Goal: Information Seeking & Learning: Learn about a topic

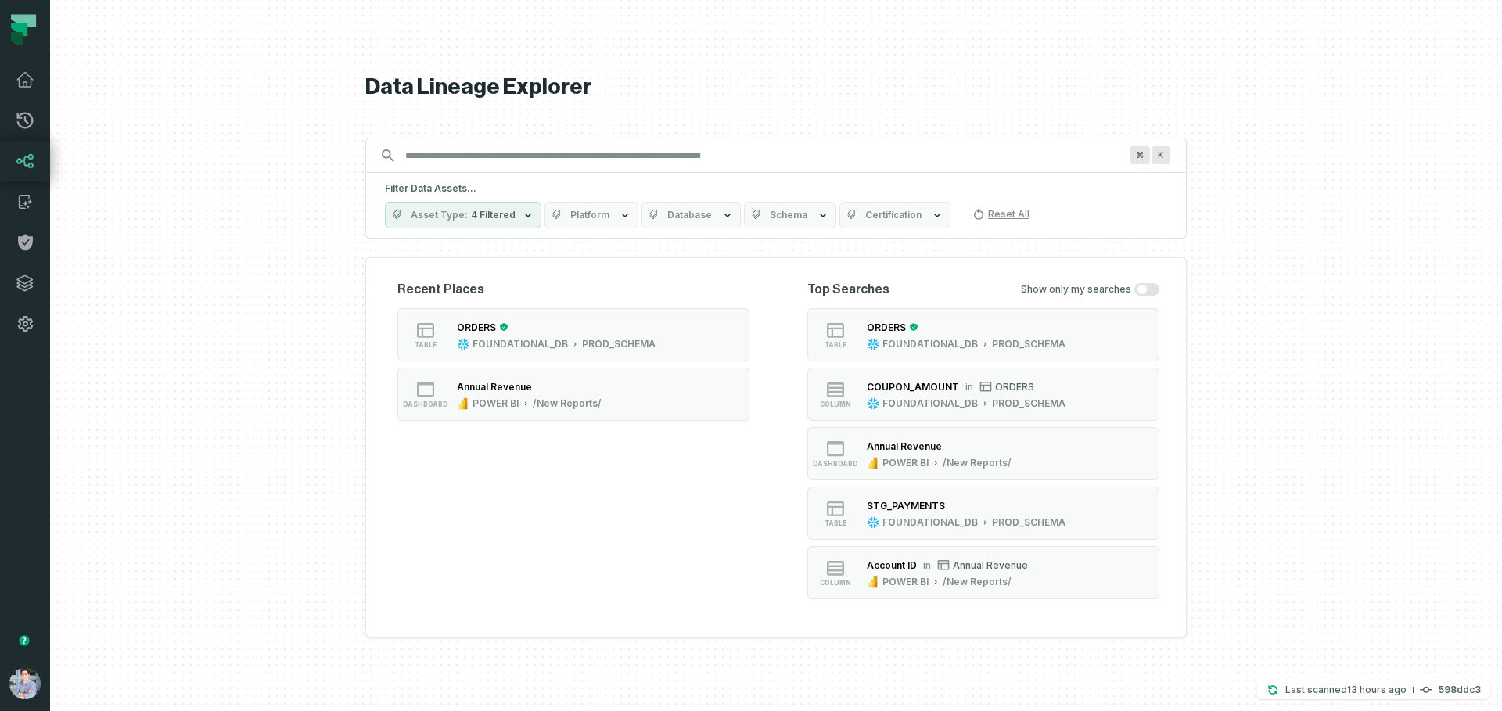
click at [869, 381] on div "COUPON_AMOUNT" at bounding box center [913, 387] width 92 height 12
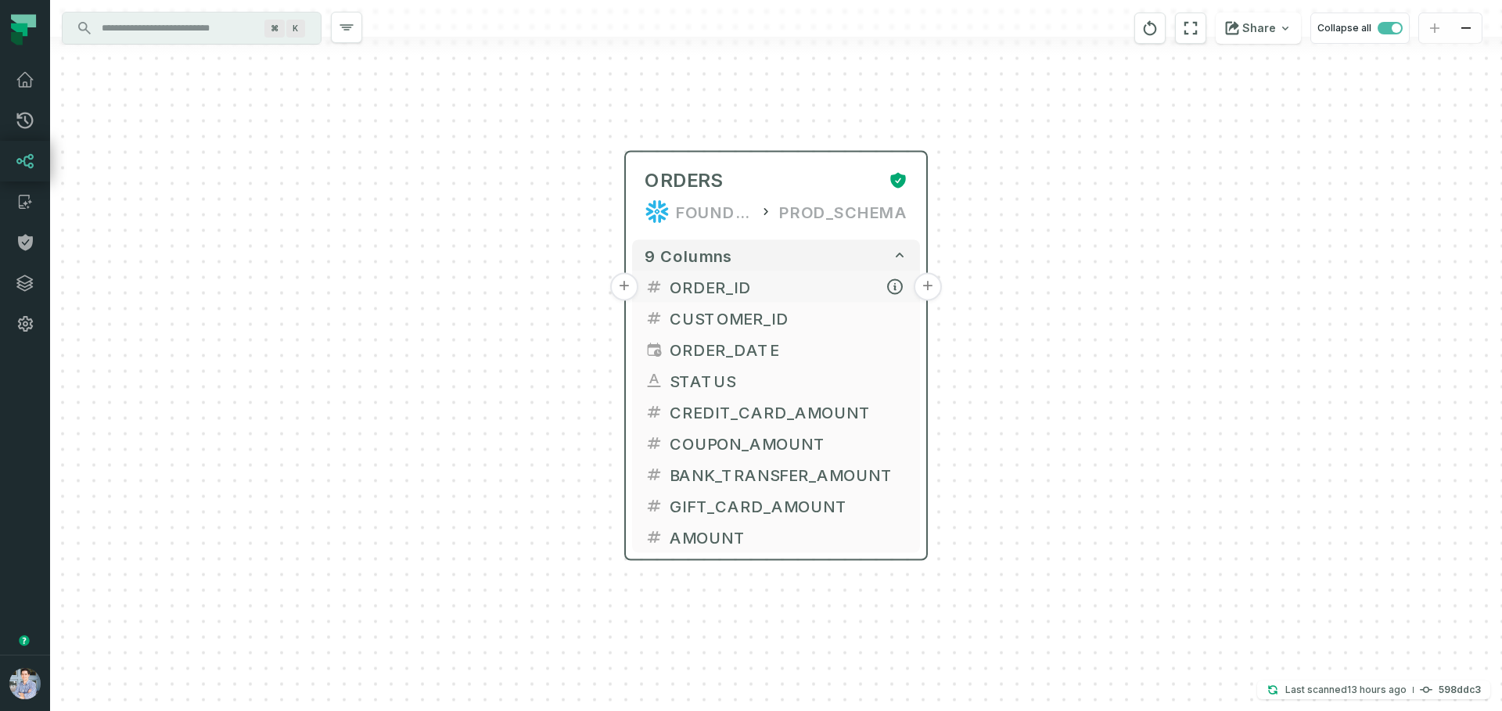
click at [674, 286] on span "ORDER_ID" at bounding box center [789, 286] width 238 height 23
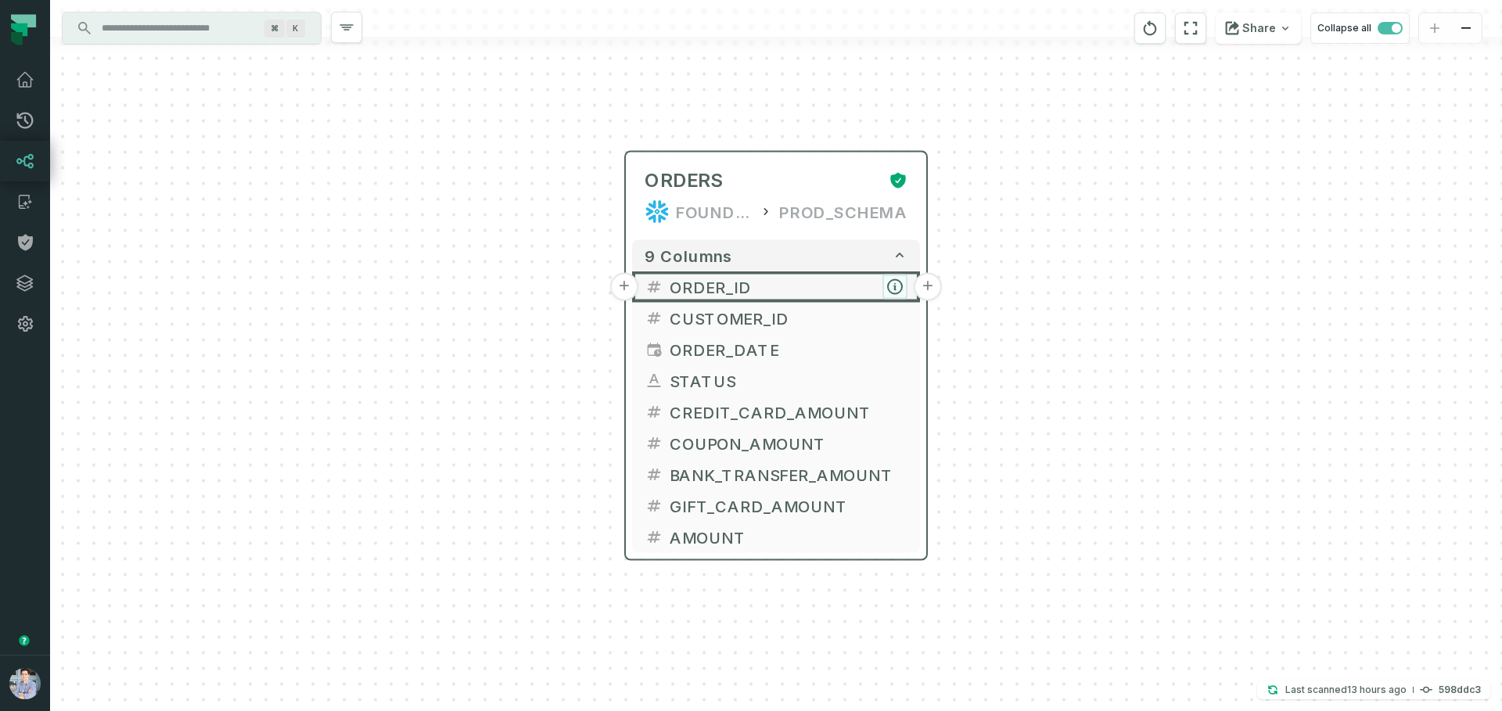
click at [901, 289] on icon "button" at bounding box center [895, 287] width 14 height 14
click at [892, 282] on icon "button" at bounding box center [894, 287] width 14 height 14
click at [892, 283] on icon "button" at bounding box center [893, 287] width 14 height 14
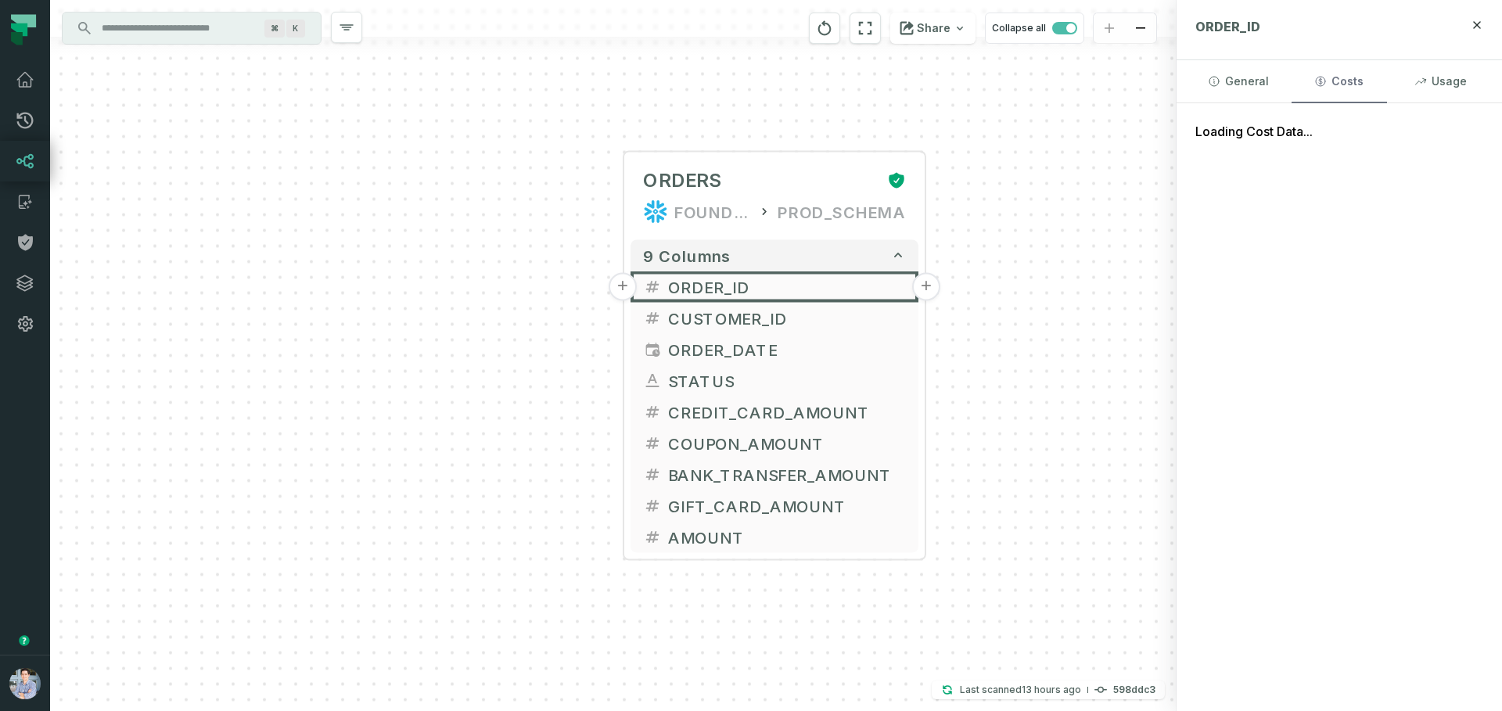
click at [1359, 87] on button "Costs" at bounding box center [1339, 81] width 95 height 42
click at [1488, 84] on div "General Costs Usage" at bounding box center [1339, 81] width 325 height 43
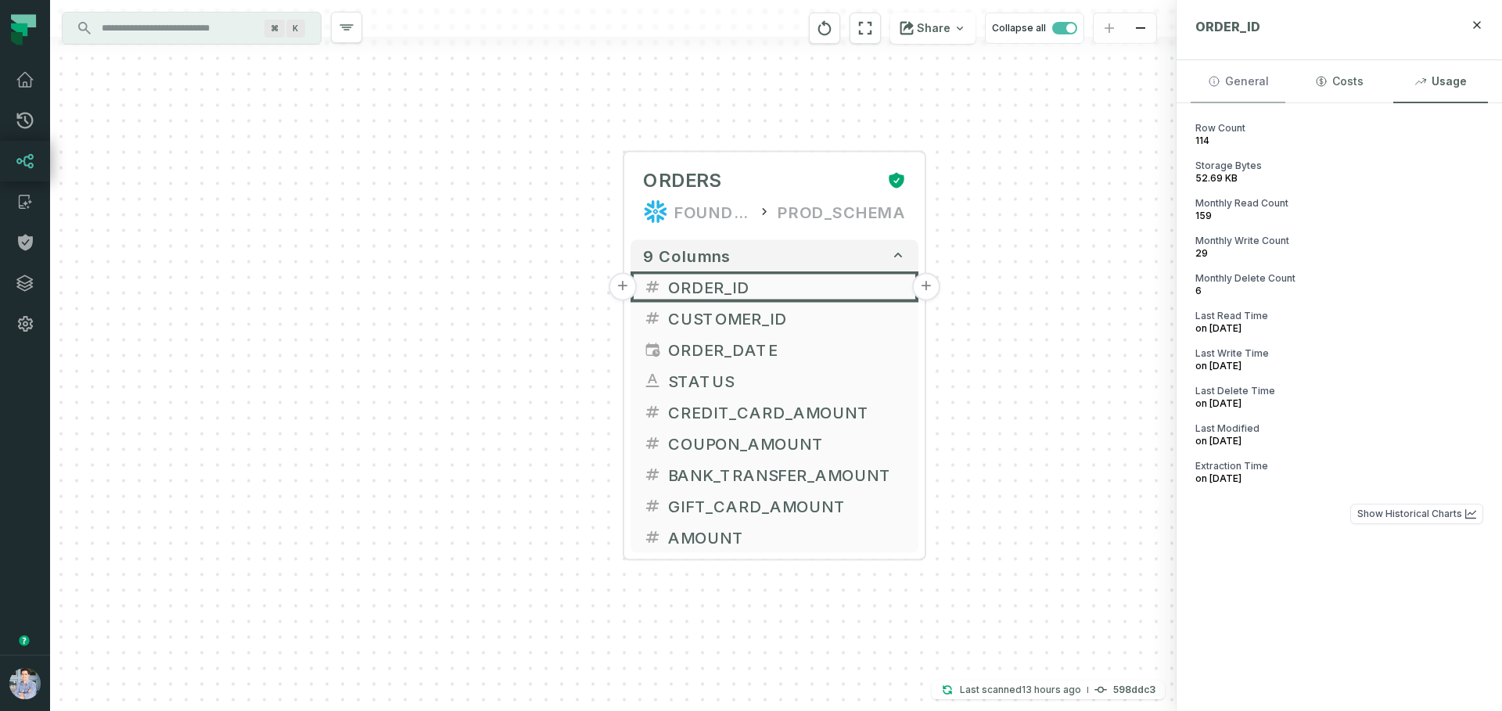
click at [1228, 84] on button "General" at bounding box center [1238, 81] width 95 height 42
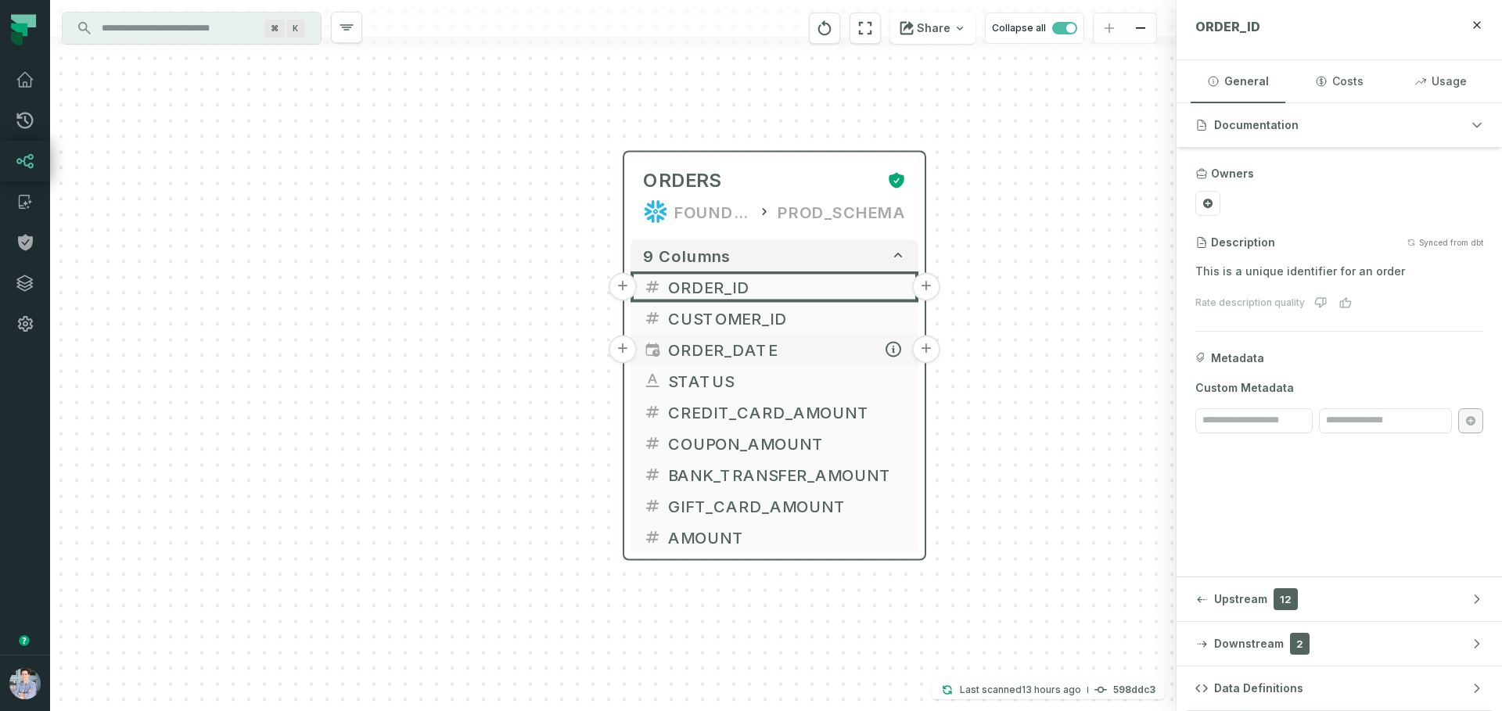
click at [653, 354] on icon "button" at bounding box center [657, 354] width 8 height 8
click at [678, 350] on span "ORDER_DATE" at bounding box center [786, 349] width 238 height 23
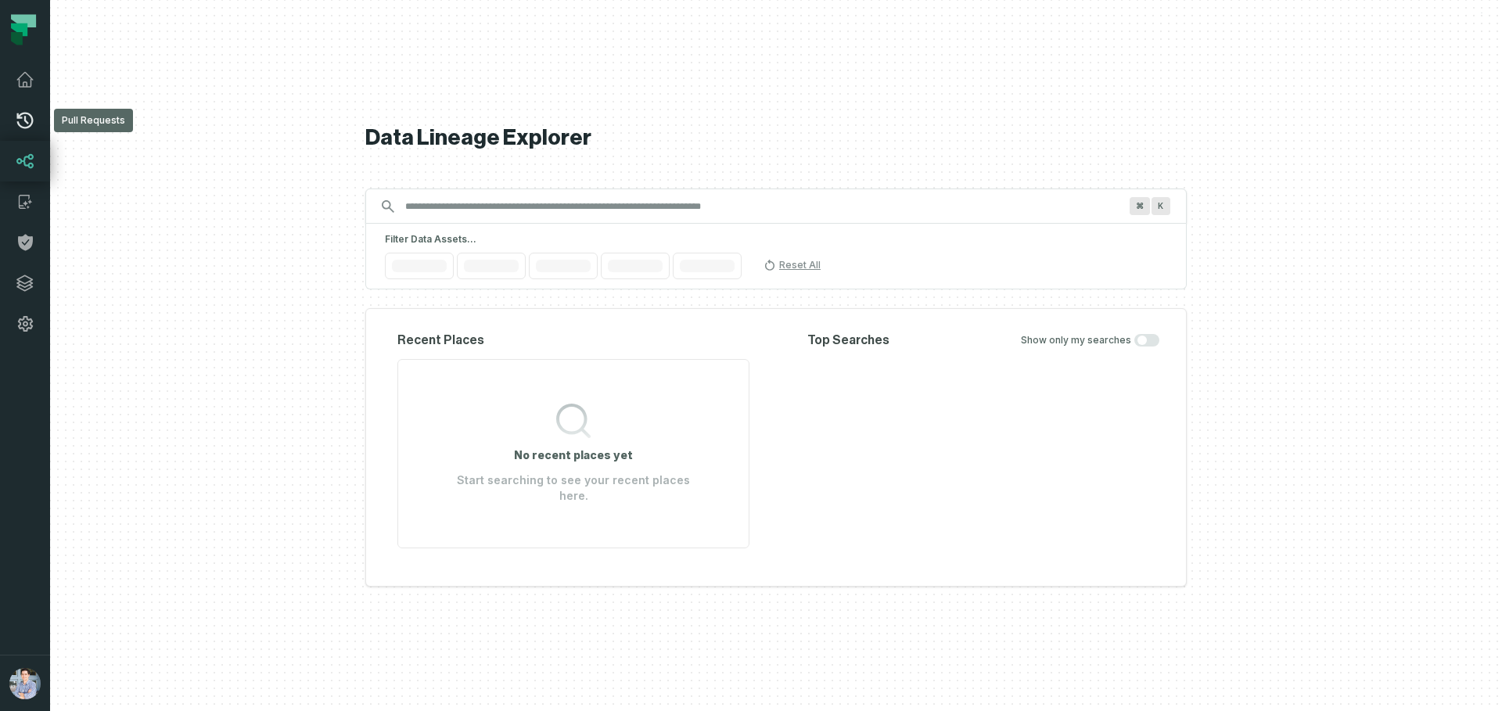
click at [28, 124] on icon at bounding box center [25, 120] width 19 height 19
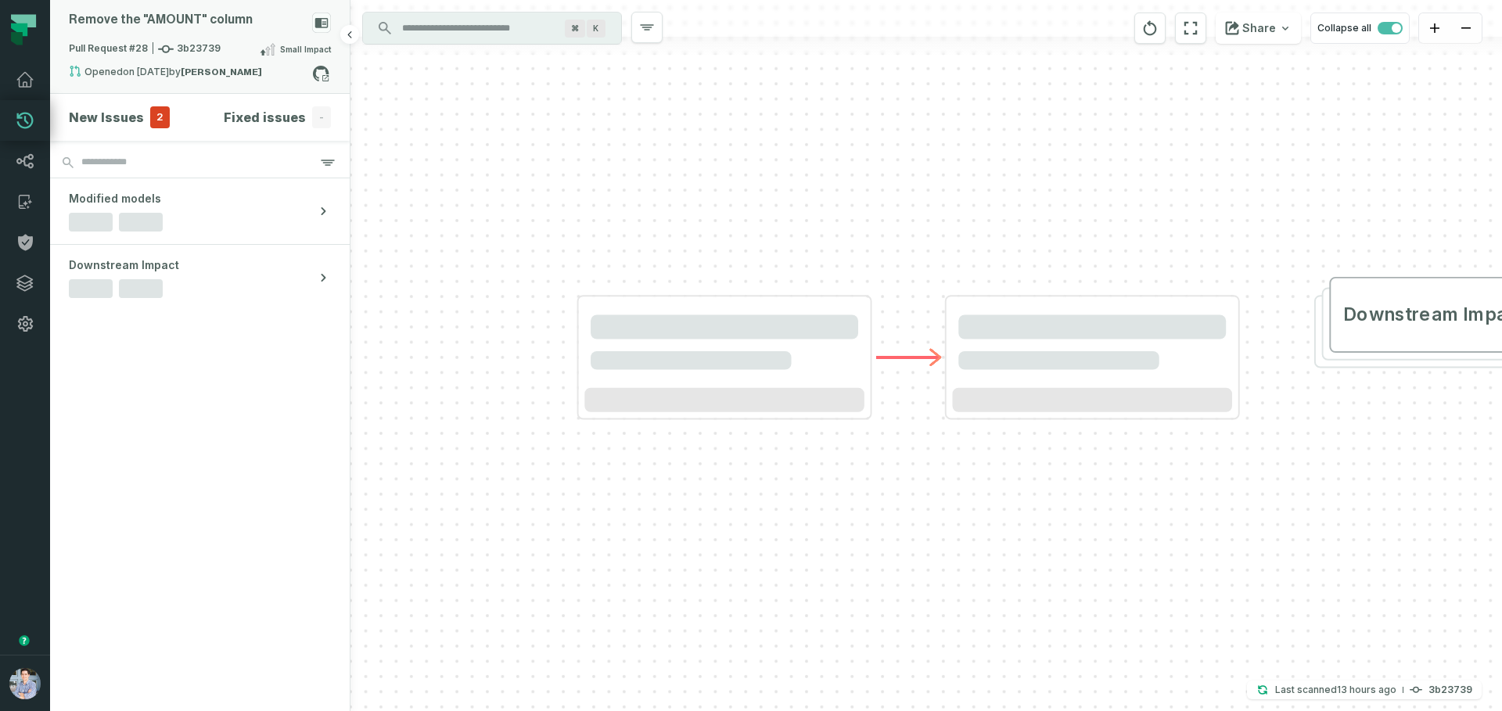
click at [205, 54] on span "Pull Request #28 3b23739" at bounding box center [145, 49] width 152 height 16
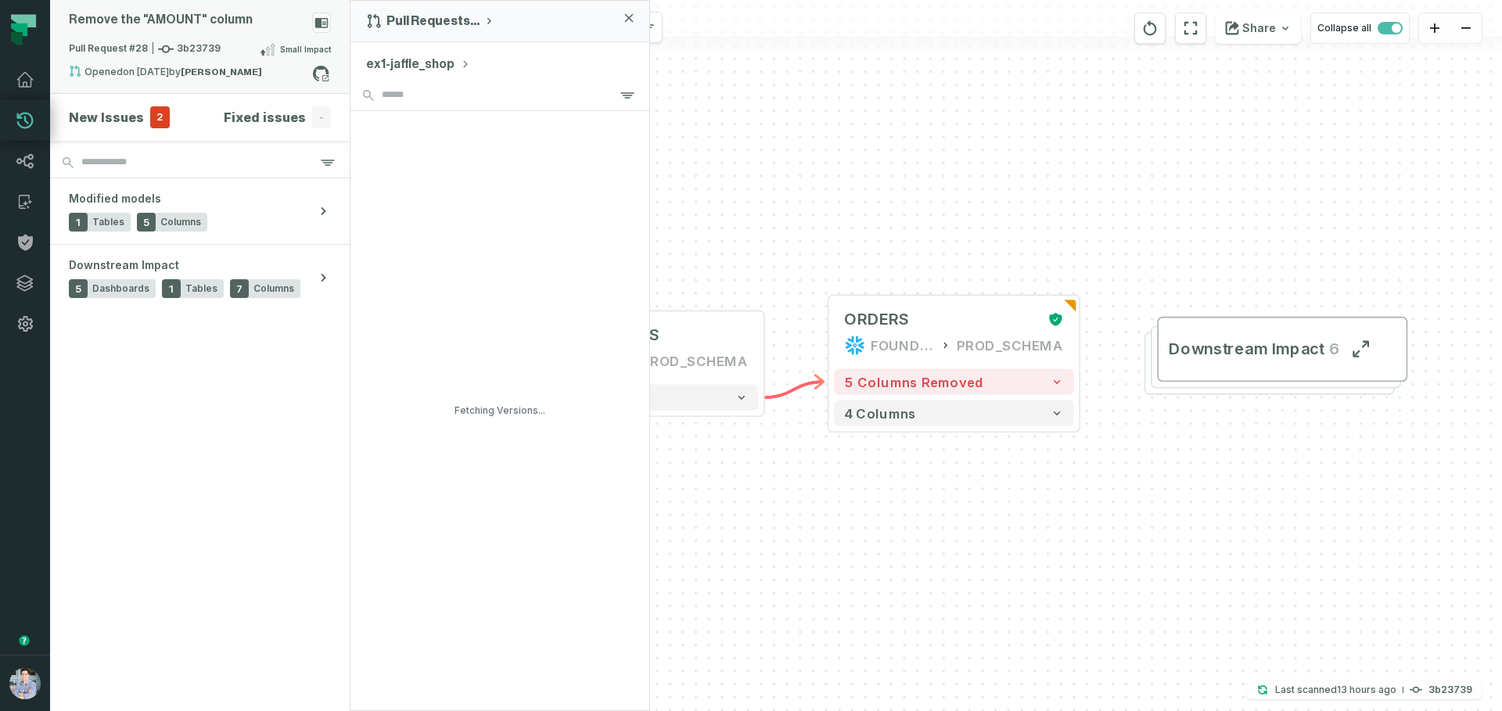
click at [318, 20] on icon at bounding box center [321, 23] width 13 height 10
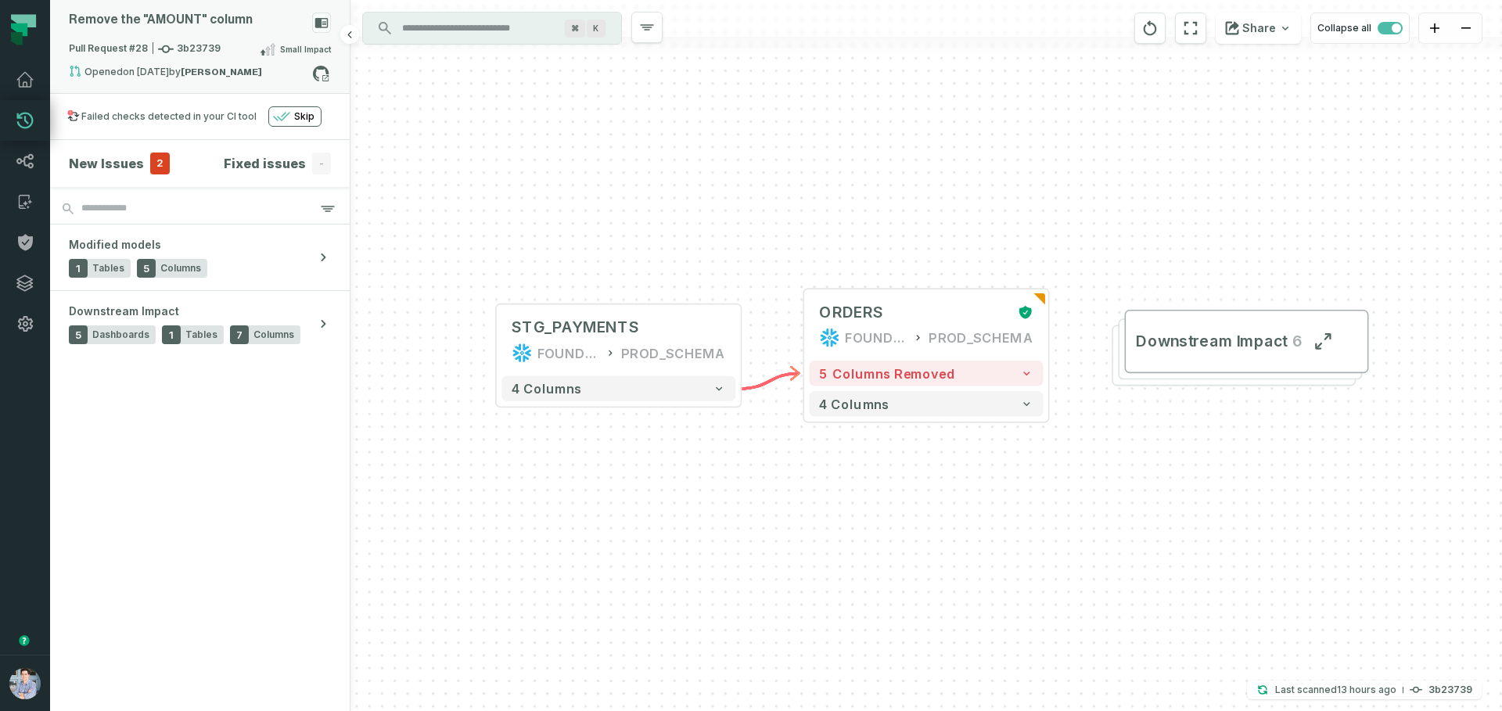
click at [320, 24] on icon at bounding box center [321, 23] width 13 height 10
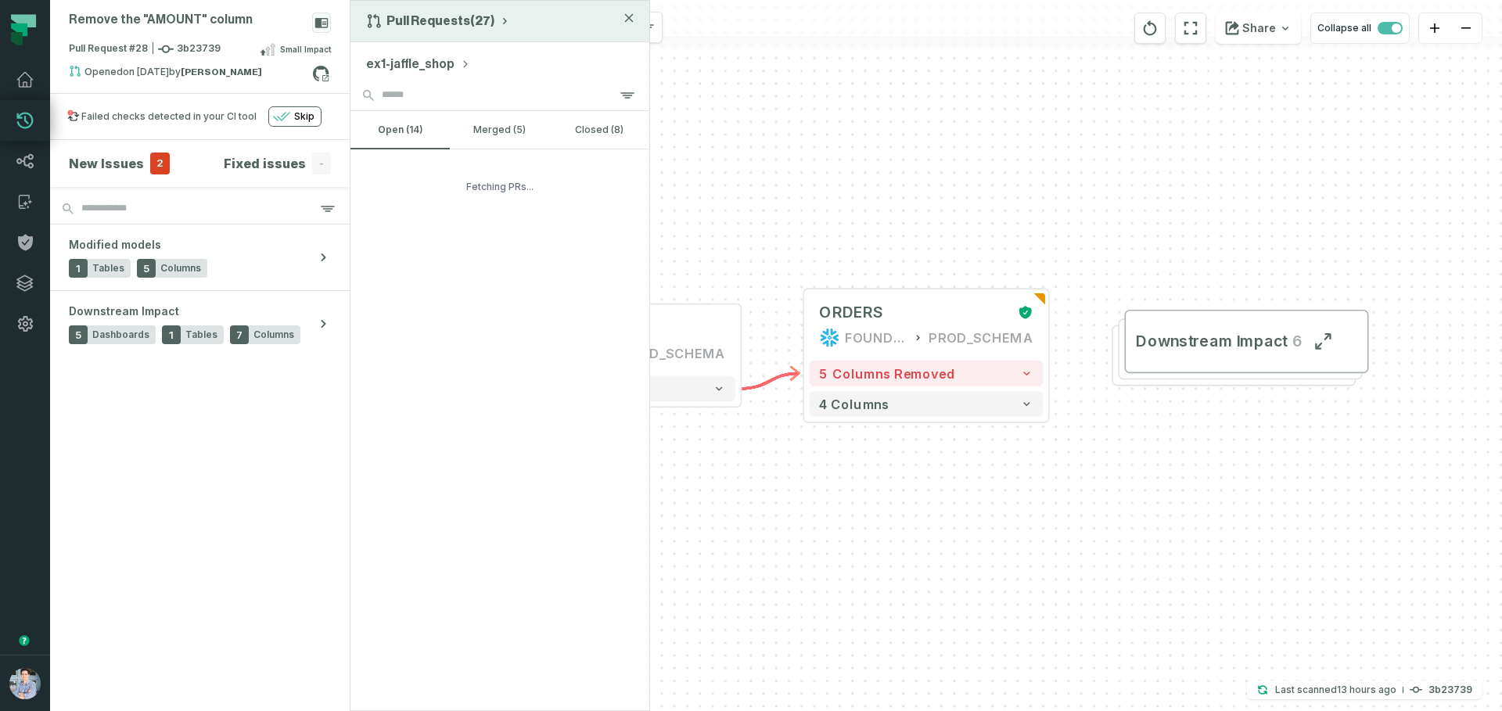
click at [465, 9] on div "Pull Requests (27)" at bounding box center [500, 21] width 299 height 41
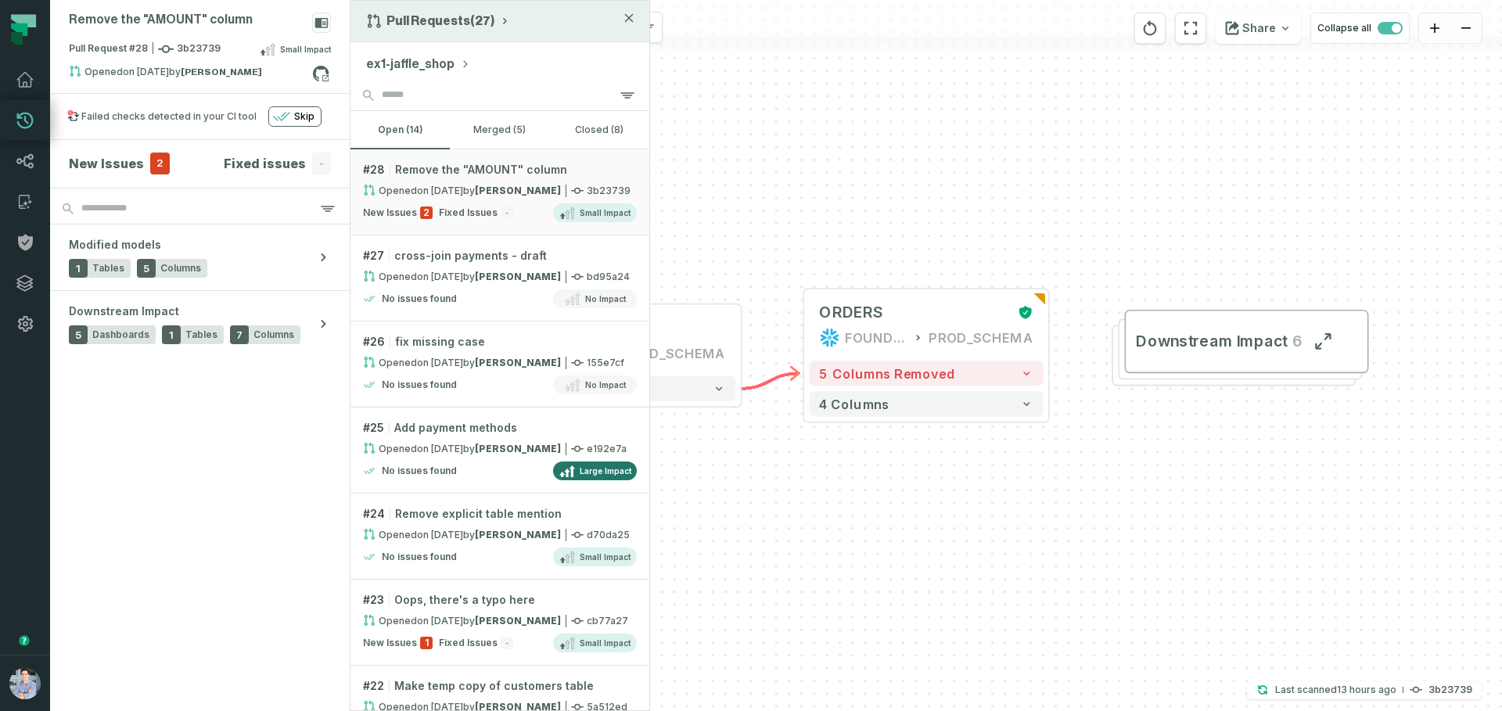
click at [477, 3] on div "Pull Requests (27)" at bounding box center [500, 21] width 299 height 41
click at [469, 15] on button "Pull Requests (27)" at bounding box center [438, 21] width 145 height 16
click at [441, 97] on div "History of Changes" at bounding box center [444, 89] width 161 height 31
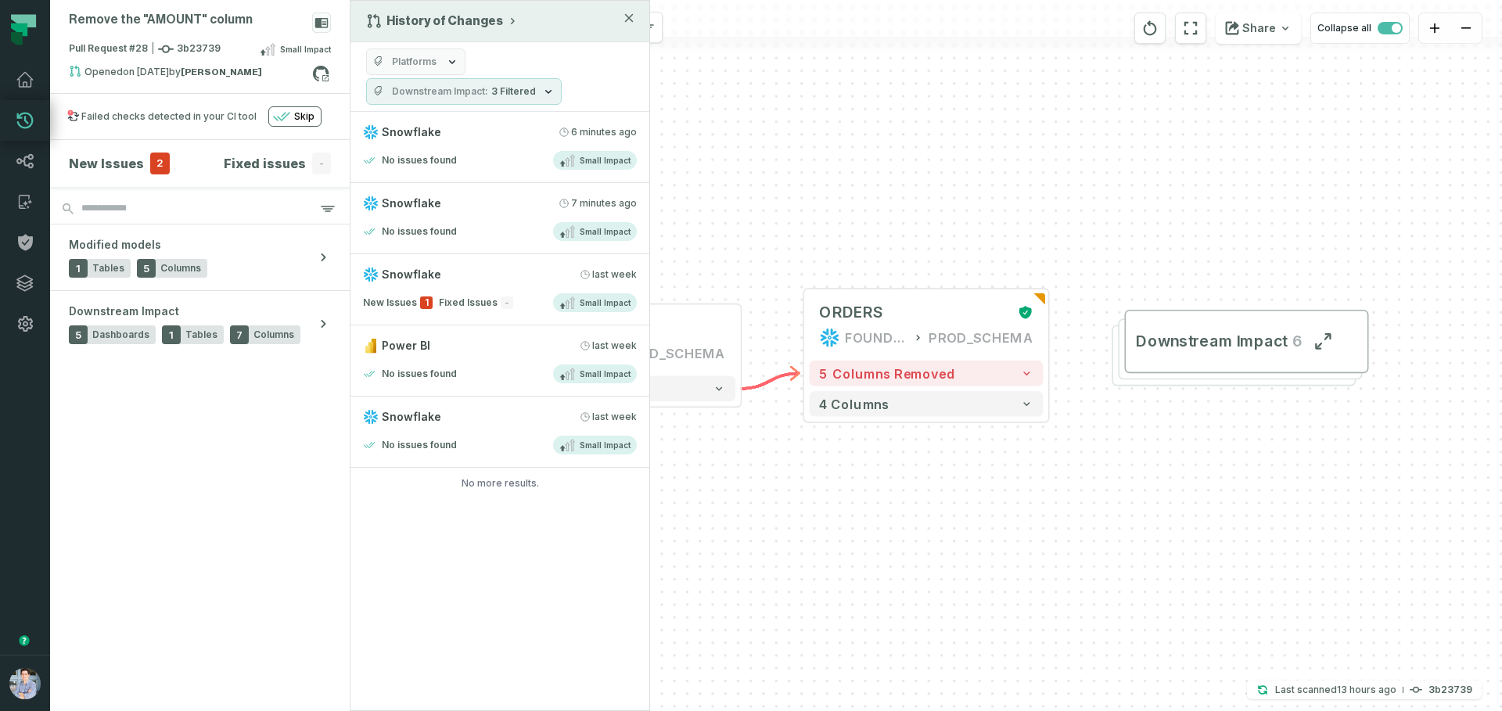
drag, startPoint x: 509, startPoint y: 538, endPoint x: 511, endPoint y: 528, distance: 10.3
click at [509, 538] on div "History of Changes Platforms Downstream Impact 3 Filtered Snowflake 9/7/2025, 6…" at bounding box center [500, 355] width 300 height 711
